Goal: Task Accomplishment & Management: Manage account settings

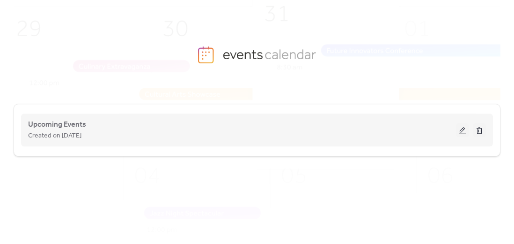
click at [463, 131] on button at bounding box center [462, 130] width 13 height 14
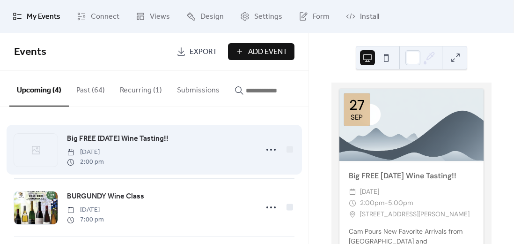
click at [111, 139] on span "Big FREE [DATE] Wine Tasting!!" at bounding box center [118, 138] width 102 height 11
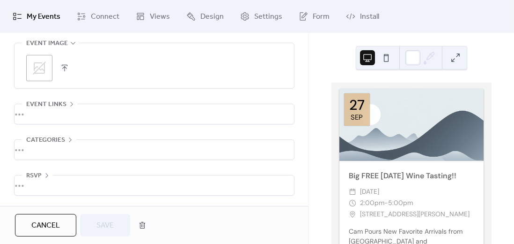
scroll to position [487, 0]
click at [40, 67] on icon at bounding box center [39, 67] width 13 height 13
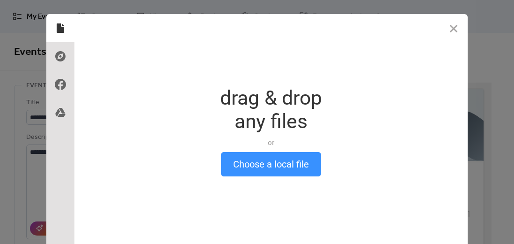
click at [270, 163] on button "Choose a local file" at bounding box center [271, 164] width 100 height 24
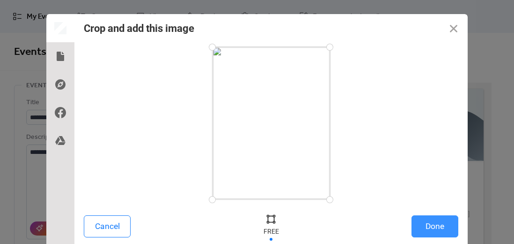
click at [430, 223] on button "Done" at bounding box center [435, 226] width 47 height 22
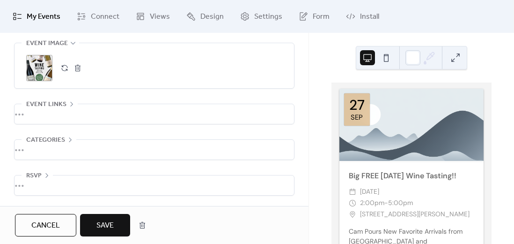
scroll to position [487, 0]
click at [108, 229] on span "Save" at bounding box center [104, 225] width 17 height 11
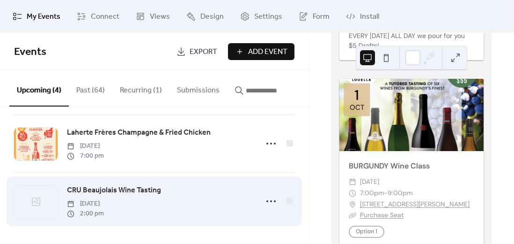
scroll to position [125, 0]
